Goal: Transaction & Acquisition: Purchase product/service

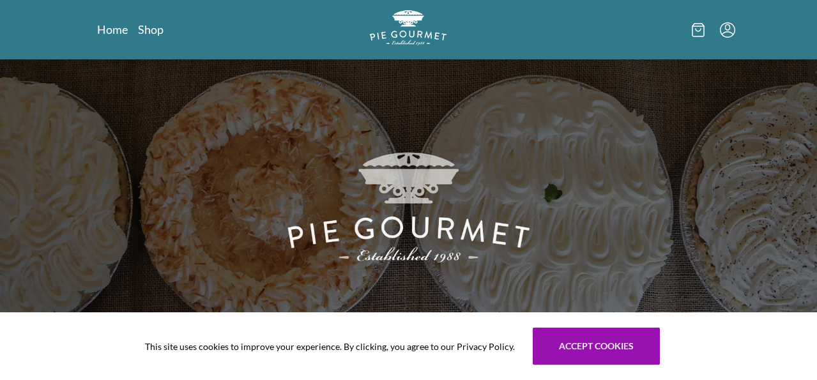
drag, startPoint x: 494, startPoint y: 261, endPoint x: 514, endPoint y: 254, distance: 20.4
click at [495, 261] on img at bounding box center [408, 203] width 817 height 288
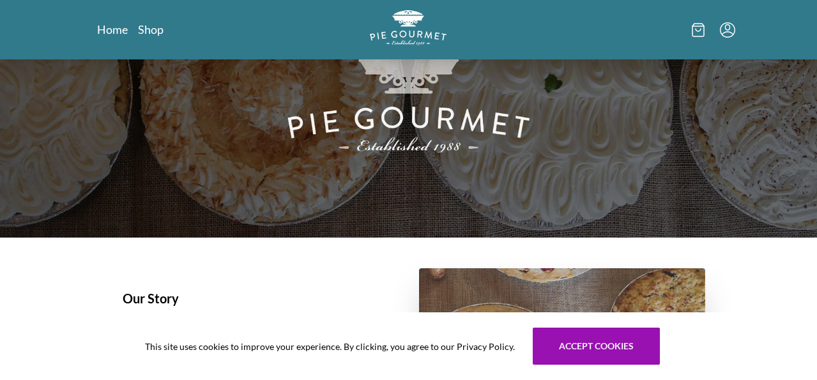
scroll to position [128, 0]
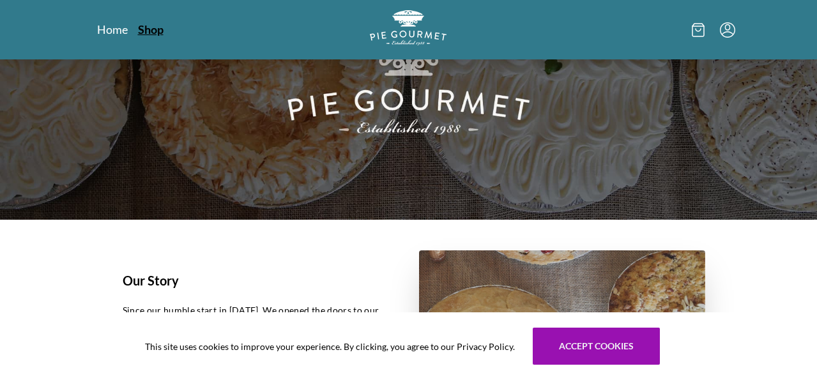
click at [138, 28] on link "Shop" at bounding box center [151, 29] width 26 height 15
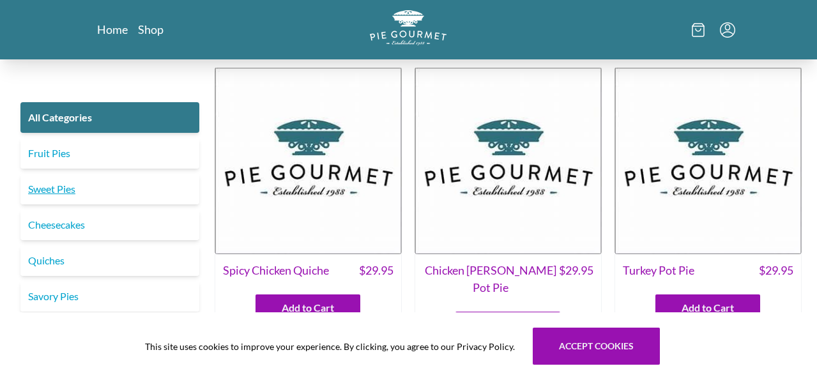
click at [72, 188] on link "Sweet Pies" at bounding box center [109, 189] width 179 height 31
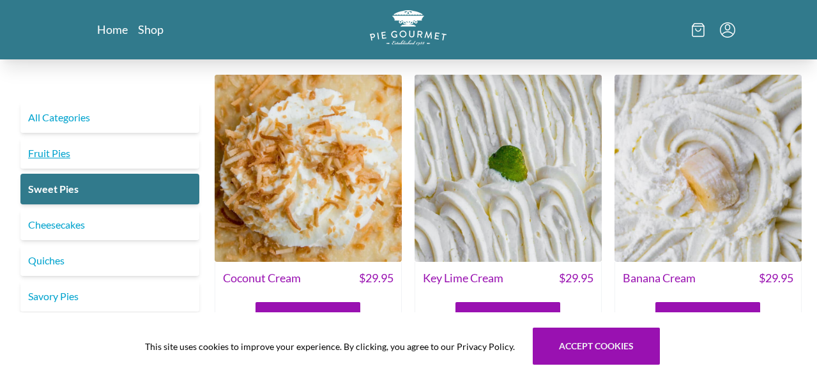
click at [75, 153] on link "Fruit Pies" at bounding box center [109, 153] width 179 height 31
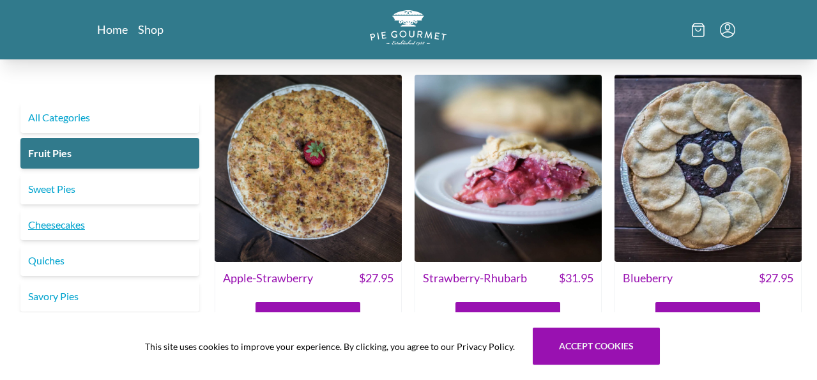
click at [57, 230] on link "Cheesecakes" at bounding box center [109, 225] width 179 height 31
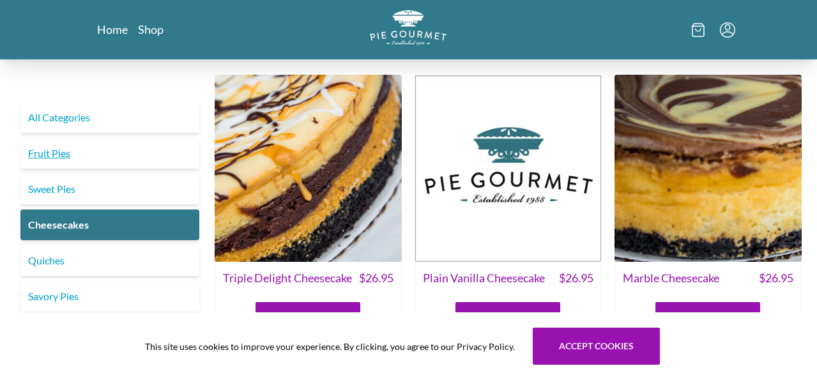
click at [57, 152] on link "Fruit Pies" at bounding box center [109, 153] width 179 height 31
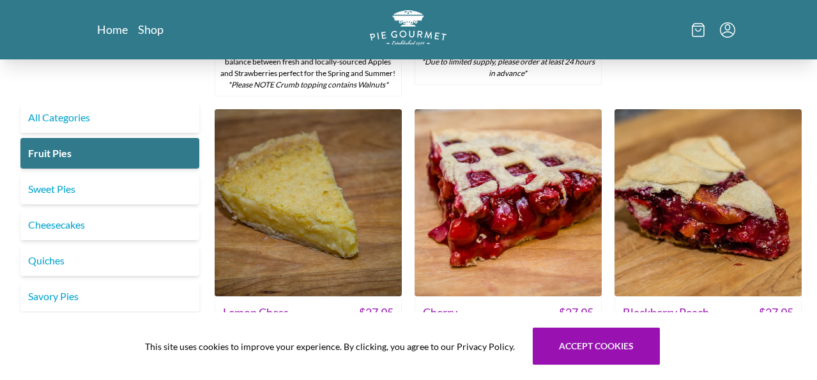
scroll to position [319, 0]
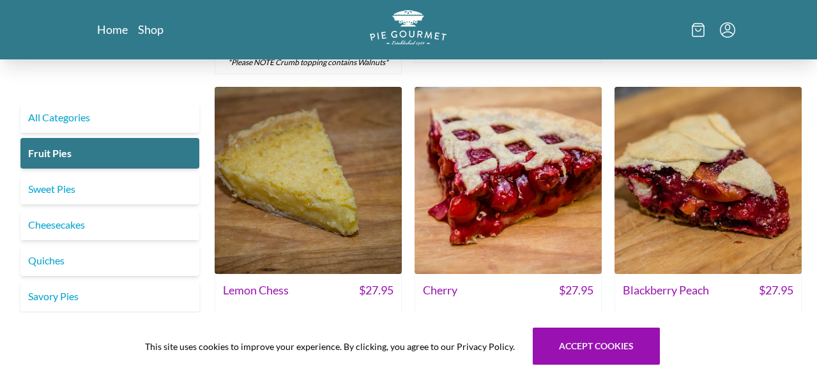
click at [339, 215] on img at bounding box center [308, 180] width 187 height 187
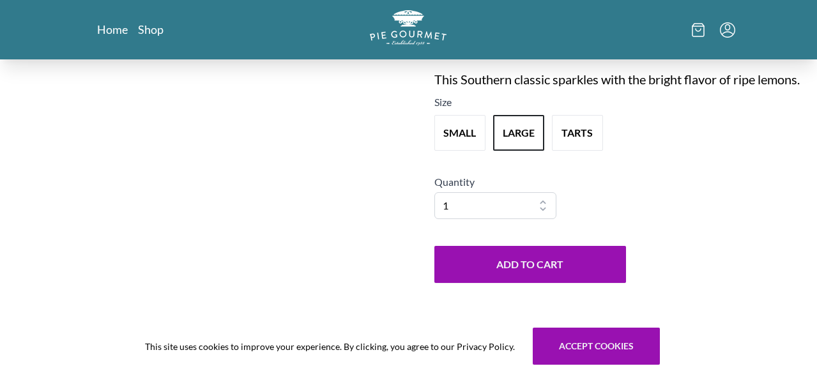
scroll to position [192, 0]
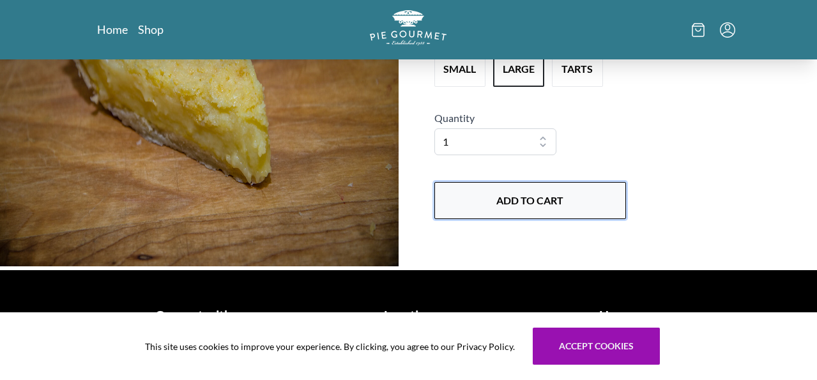
click at [551, 203] on button "Add to Cart" at bounding box center [530, 200] width 192 height 37
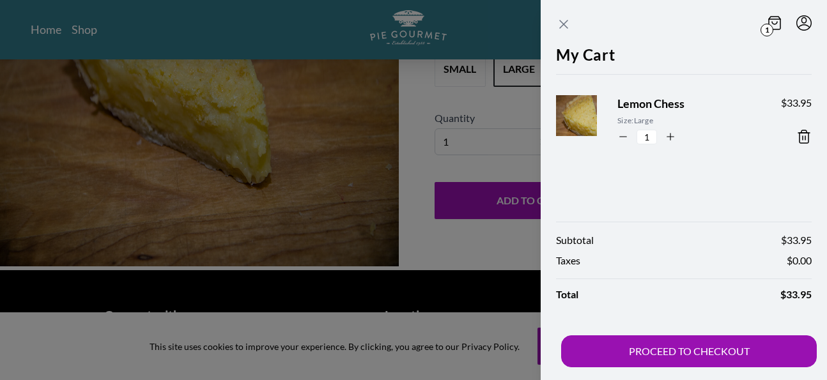
click at [565, 29] on icon "Close panel" at bounding box center [563, 24] width 15 height 15
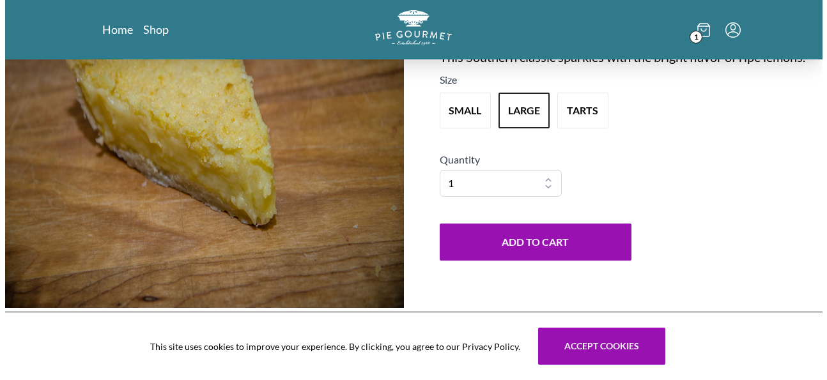
scroll to position [128, 0]
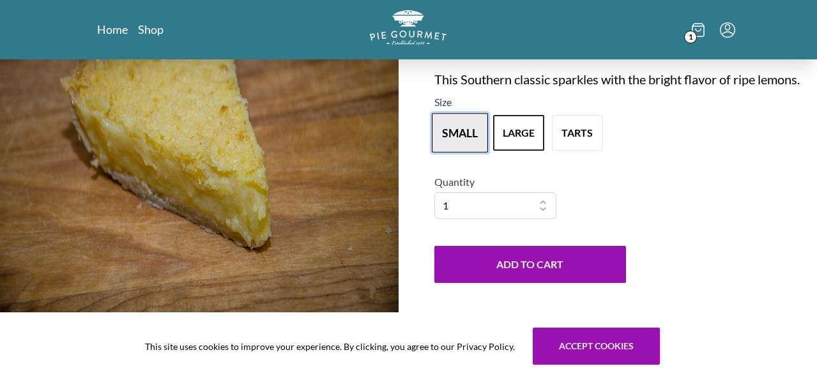
click at [464, 139] on button "small" at bounding box center [460, 133] width 56 height 40
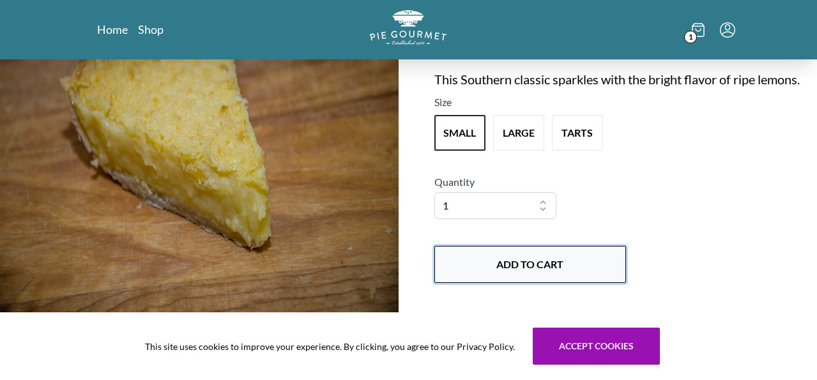
click at [570, 268] on button "Add to Cart" at bounding box center [530, 264] width 192 height 37
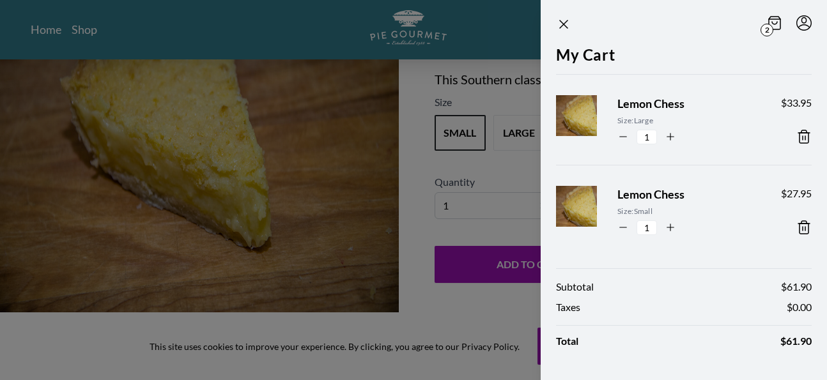
click at [796, 136] on icon at bounding box center [803, 136] width 15 height 15
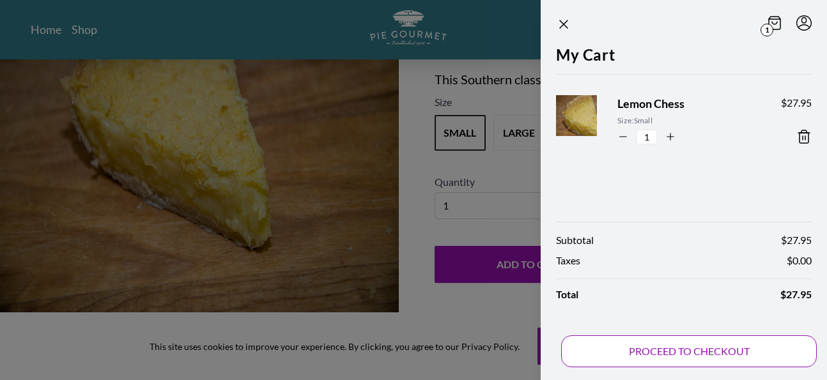
click at [686, 356] on button "PROCEED TO CHECKOUT" at bounding box center [689, 351] width 256 height 32
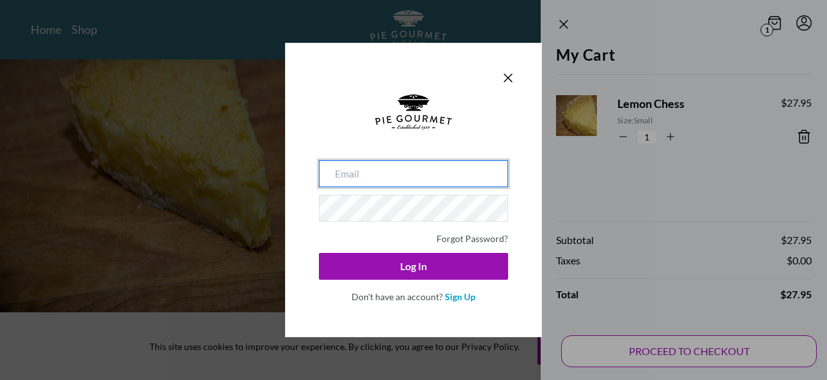
type input "[EMAIL_ADDRESS][DOMAIN_NAME]"
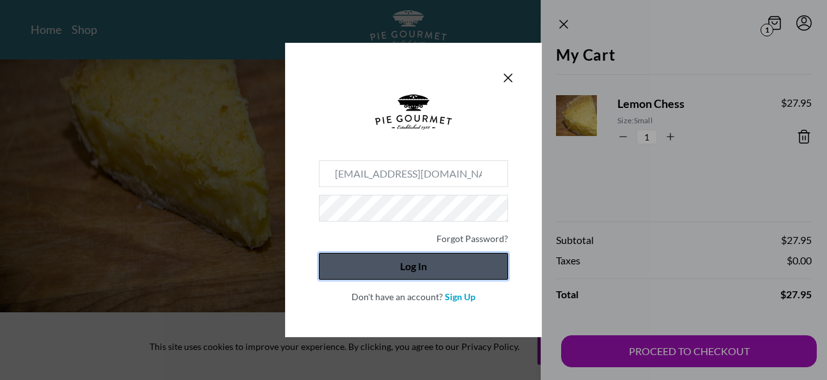
click at [426, 267] on button "Log In" at bounding box center [413, 266] width 189 height 27
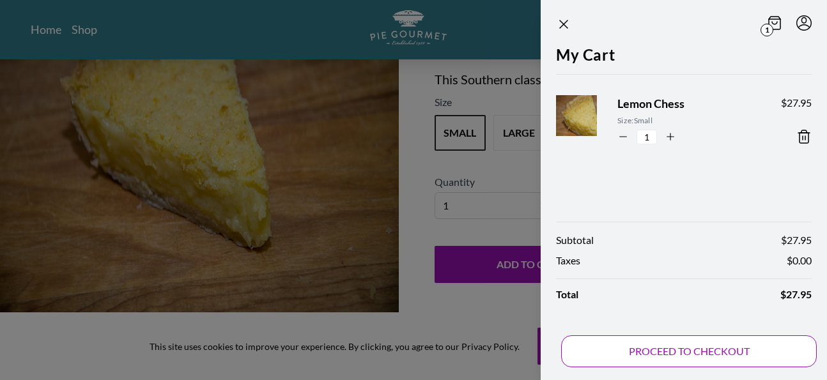
click at [666, 347] on button "PROCEED TO CHECKOUT" at bounding box center [689, 351] width 256 height 32
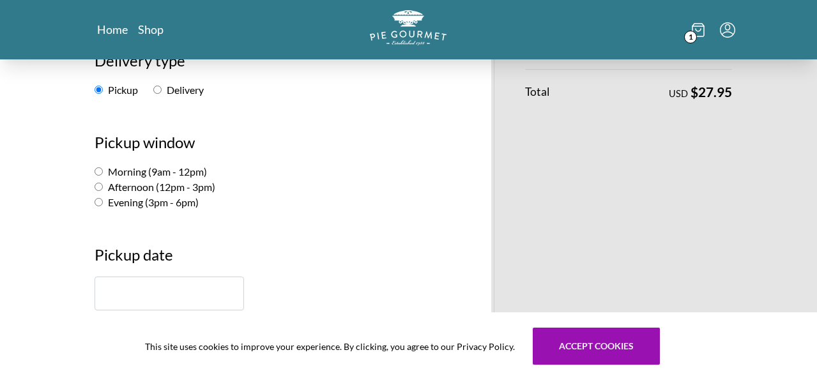
scroll to position [192, 0]
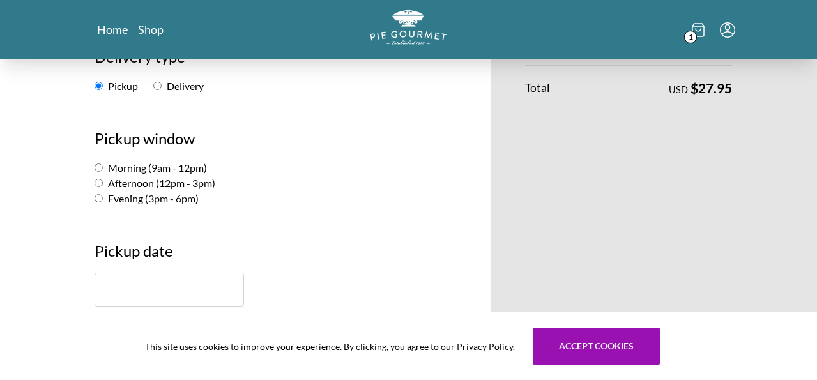
click at [95, 197] on input "Evening (3pm - 6pm)" at bounding box center [99, 198] width 8 height 8
radio input "true"
click at [95, 285] on input "text" at bounding box center [169, 290] width 149 height 34
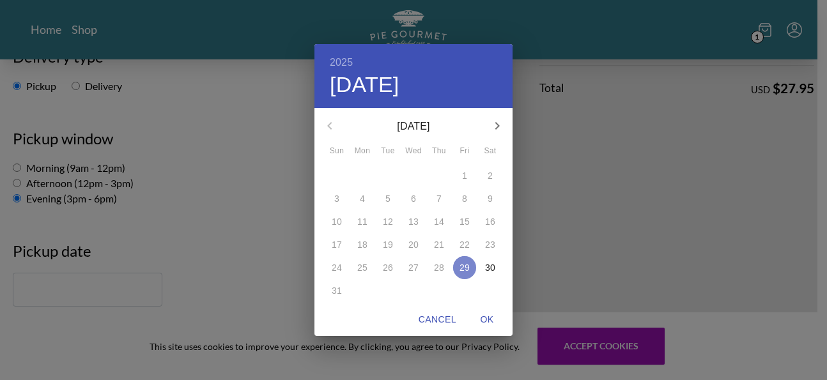
click at [459, 263] on p "29" at bounding box center [464, 267] width 10 height 13
click at [486, 318] on span "OK" at bounding box center [486, 320] width 31 height 16
type input "[DATE]"
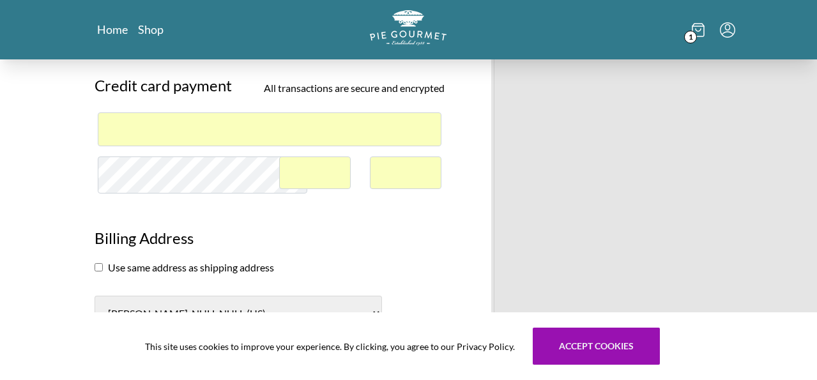
scroll to position [511, 0]
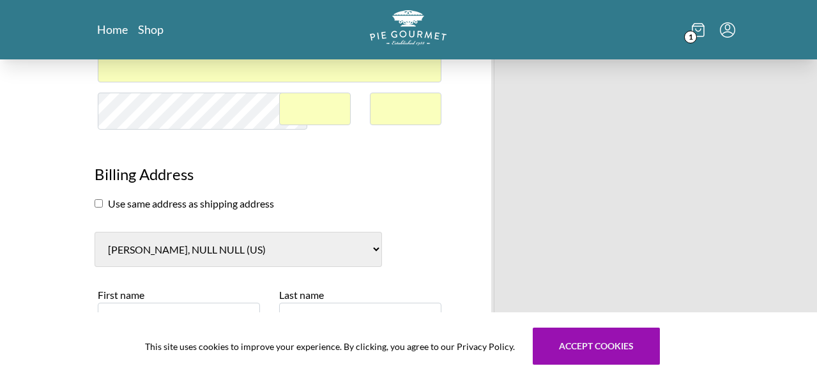
click at [95, 208] on input "checkbox" at bounding box center [99, 203] width 8 height 8
checkbox input "true"
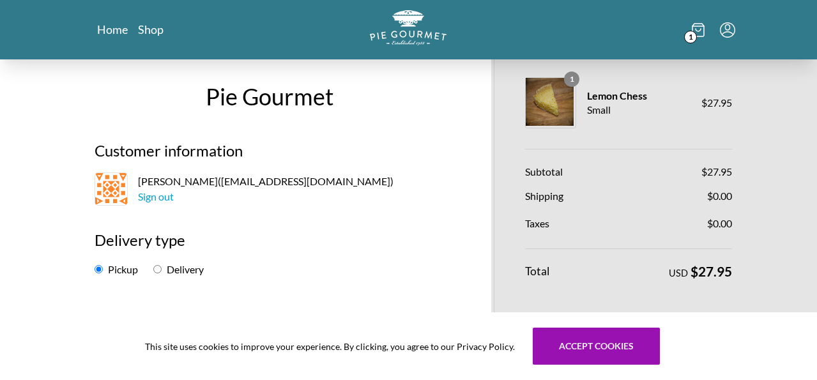
scroll to position [0, 0]
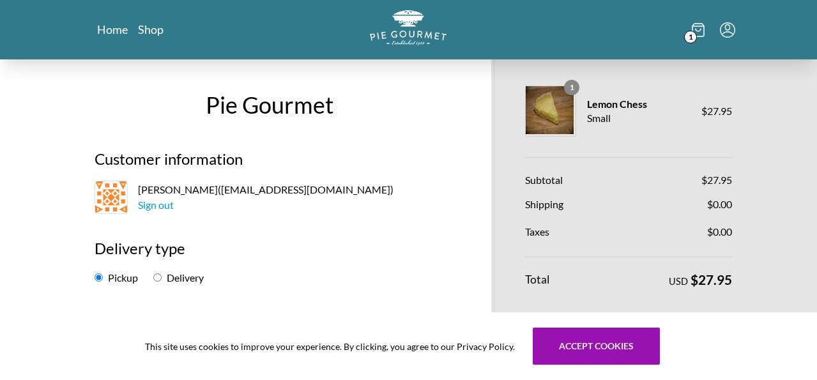
click at [705, 27] on icon at bounding box center [698, 30] width 13 height 14
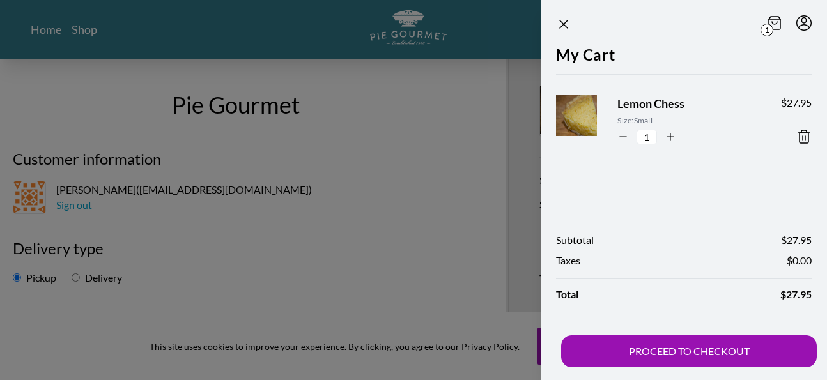
click at [621, 137] on icon "button" at bounding box center [623, 137] width 7 height 0
type input "0"
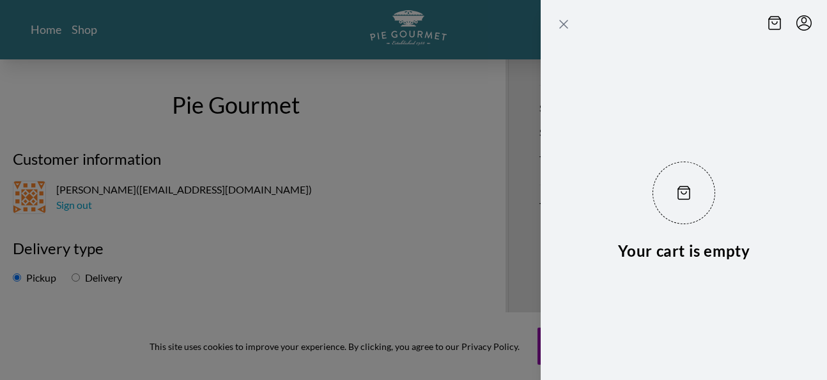
click at [561, 26] on icon "Close panel" at bounding box center [564, 24] width 8 height 8
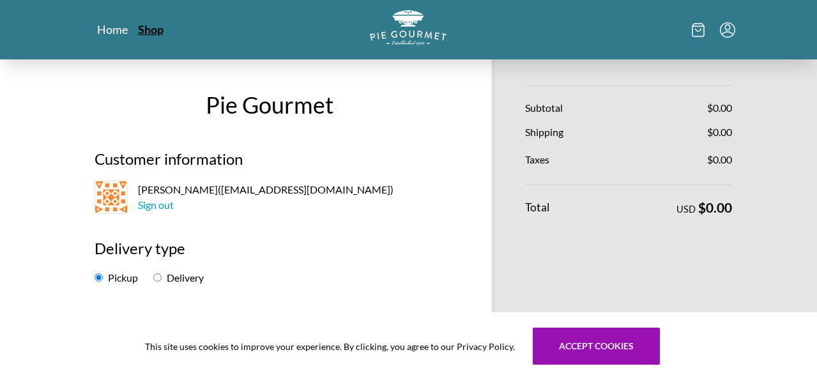
click at [138, 31] on link "Shop" at bounding box center [151, 29] width 26 height 15
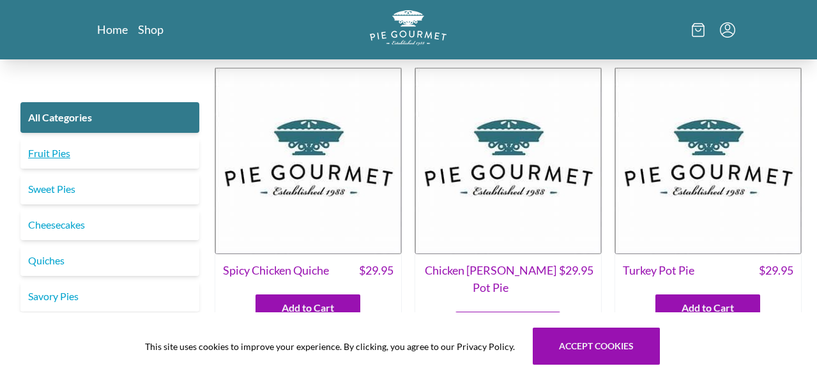
click at [61, 151] on link "Fruit Pies" at bounding box center [109, 153] width 179 height 31
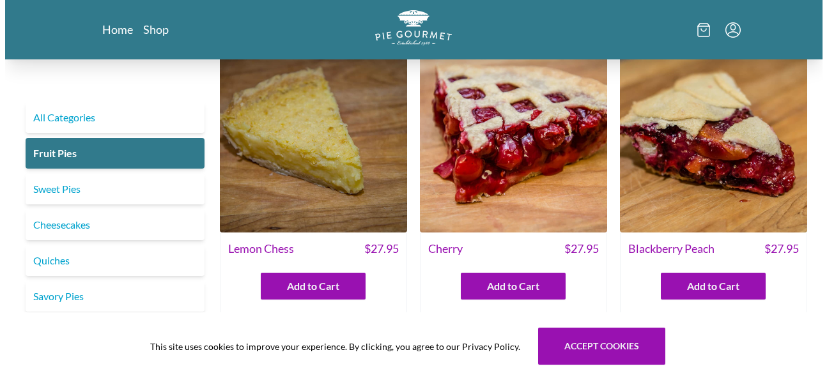
scroll to position [383, 0]
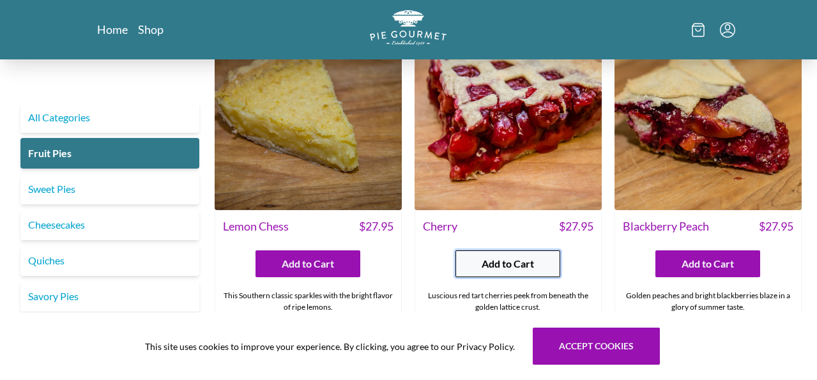
click at [502, 269] on span "Add to Cart" at bounding box center [508, 263] width 52 height 15
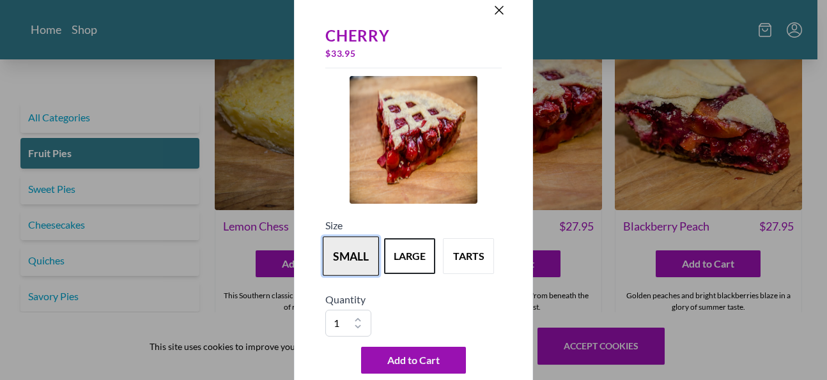
click at [339, 261] on button "small" at bounding box center [351, 256] width 56 height 40
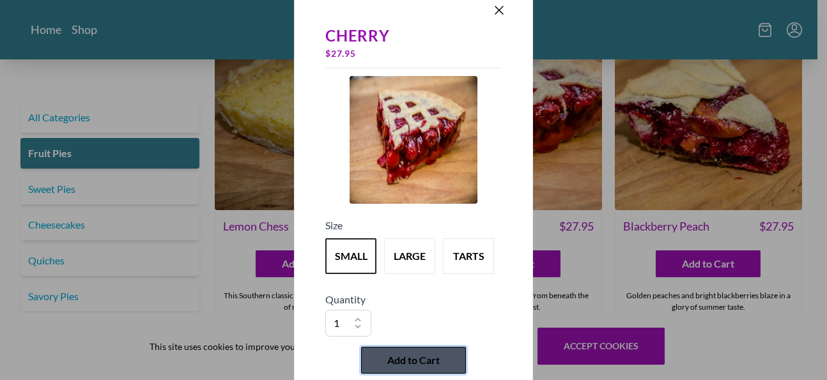
click at [445, 369] on button "Add to Cart" at bounding box center [413, 360] width 105 height 27
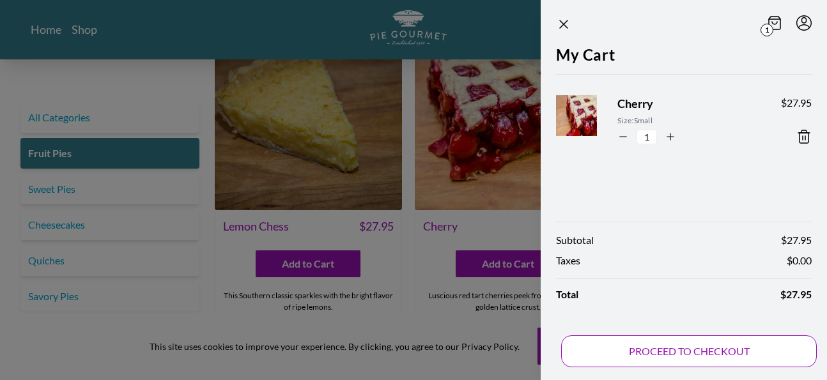
click at [685, 357] on button "PROCEED TO CHECKOUT" at bounding box center [689, 351] width 256 height 32
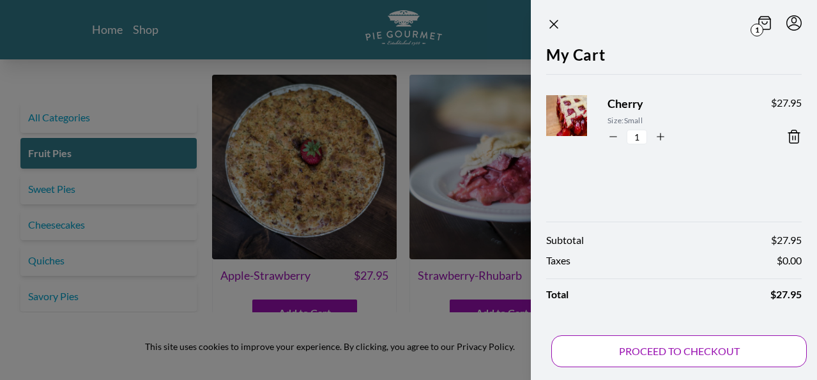
select select "AL"
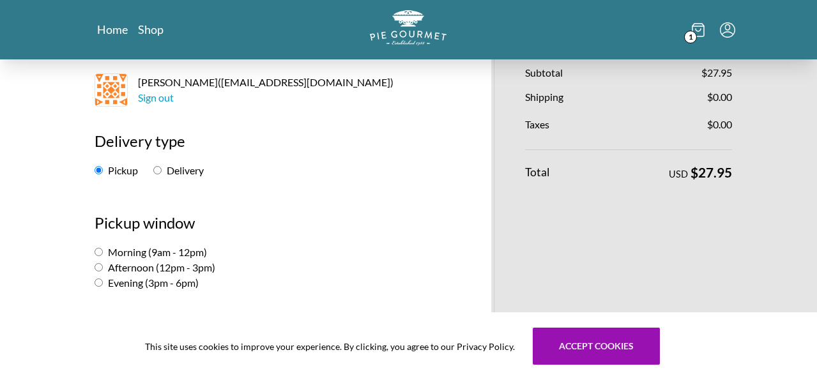
scroll to position [128, 0]
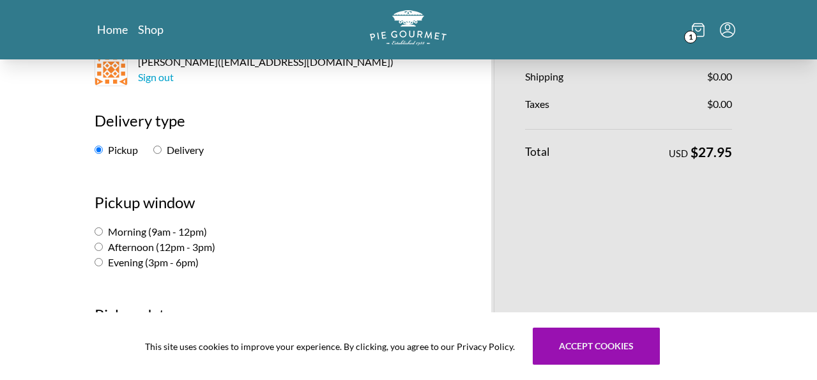
click at [95, 262] on input "Evening (3pm - 6pm)" at bounding box center [99, 262] width 8 height 8
radio input "true"
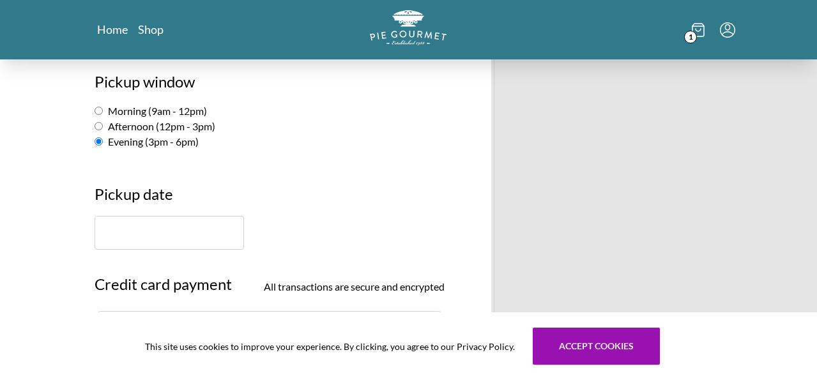
scroll to position [256, 0]
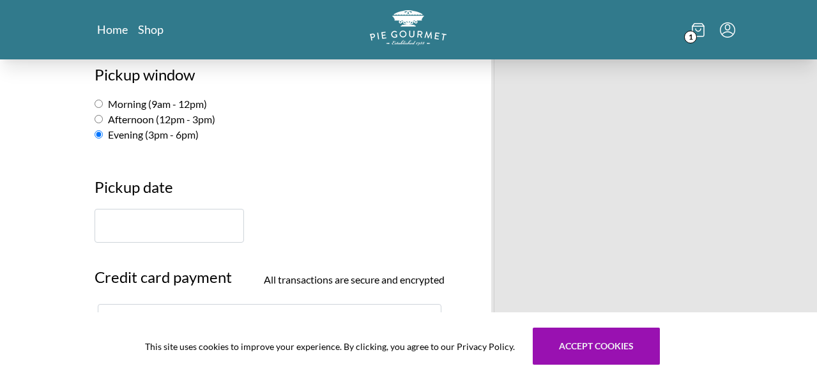
click at [139, 230] on input "text" at bounding box center [169, 226] width 149 height 34
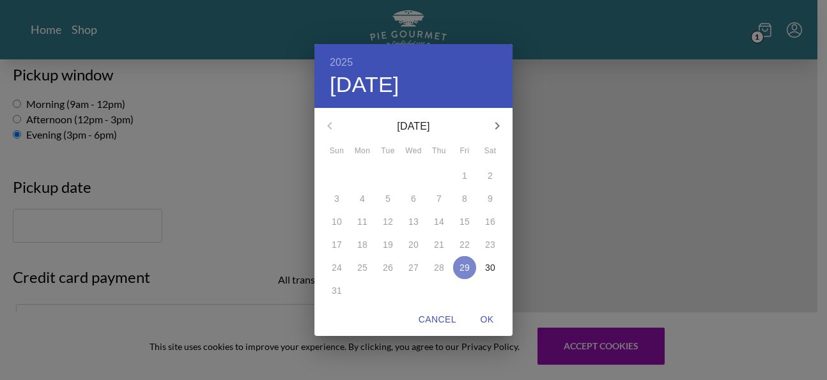
click at [459, 262] on p "29" at bounding box center [464, 267] width 10 height 13
click at [487, 319] on span "OK" at bounding box center [486, 320] width 31 height 16
type input "[DATE]"
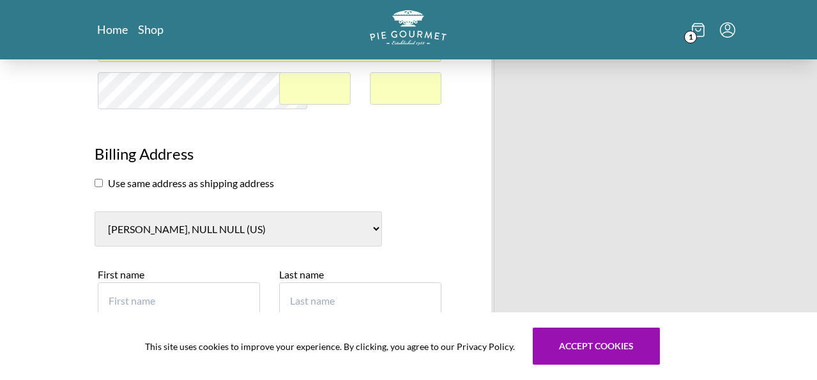
scroll to position [575, 0]
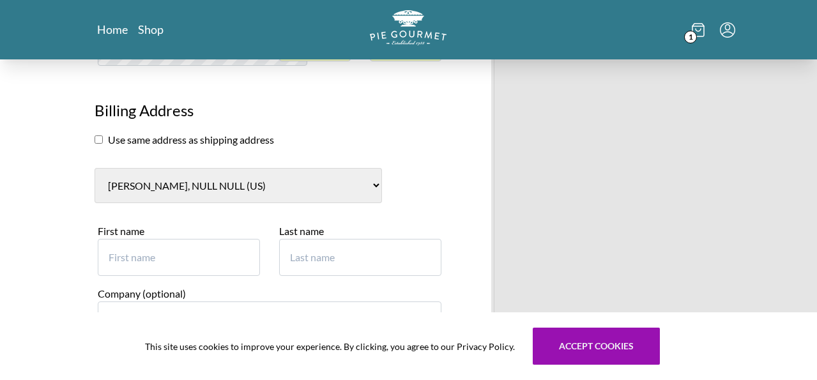
click at [95, 139] on input "checkbox" at bounding box center [99, 139] width 8 height 8
checkbox input "true"
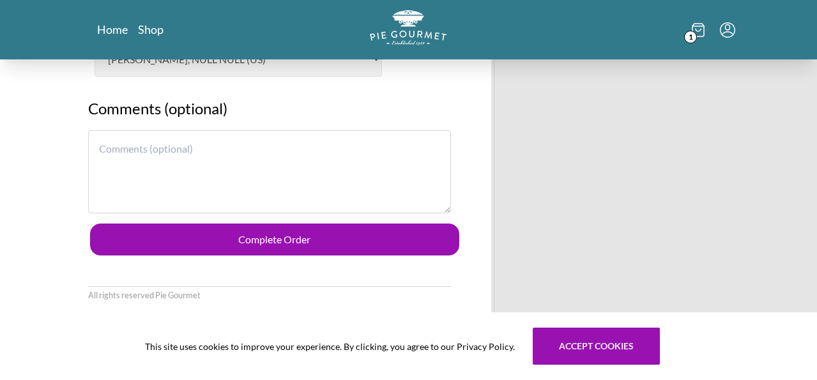
scroll to position [767, 0]
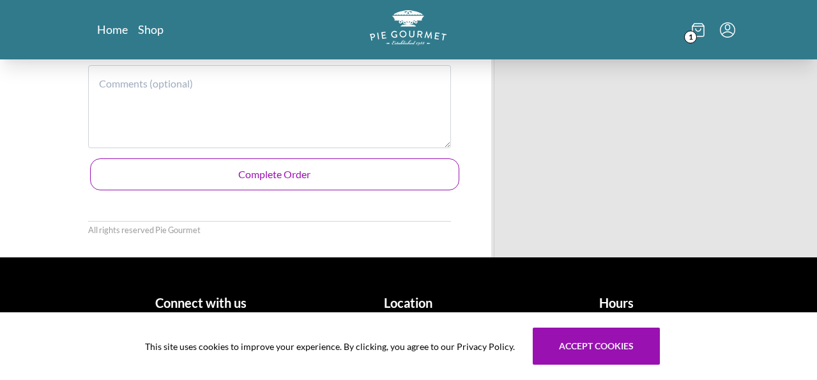
click at [279, 170] on button "Complete Order" at bounding box center [275, 174] width 370 height 32
